Goal: Task Accomplishment & Management: Manage account settings

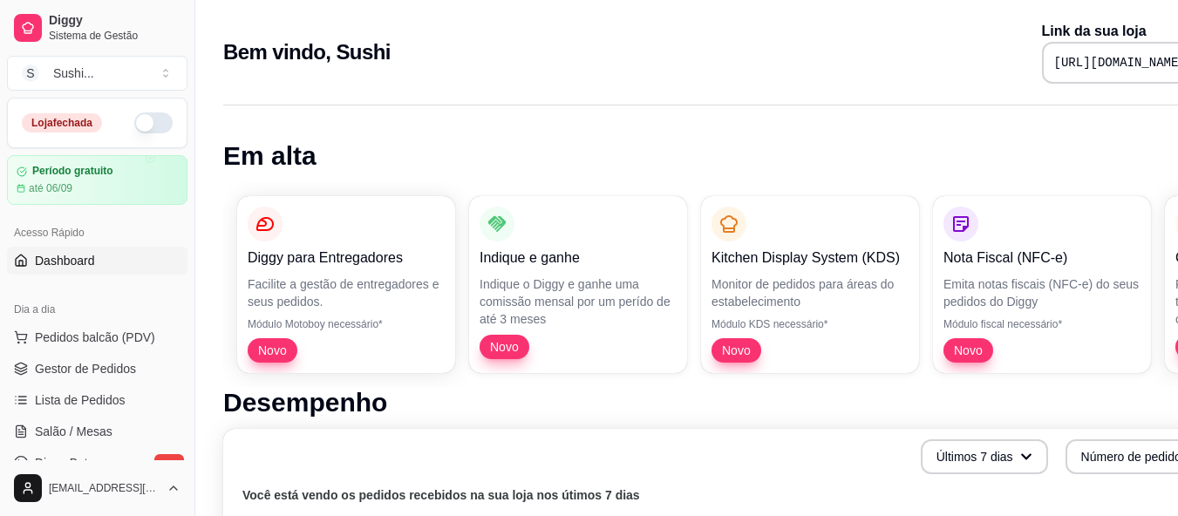
click at [137, 124] on button "button" at bounding box center [153, 122] width 38 height 21
click at [124, 394] on link "Lista de Pedidos" at bounding box center [97, 400] width 180 height 28
